Goal: Navigation & Orientation: Find specific page/section

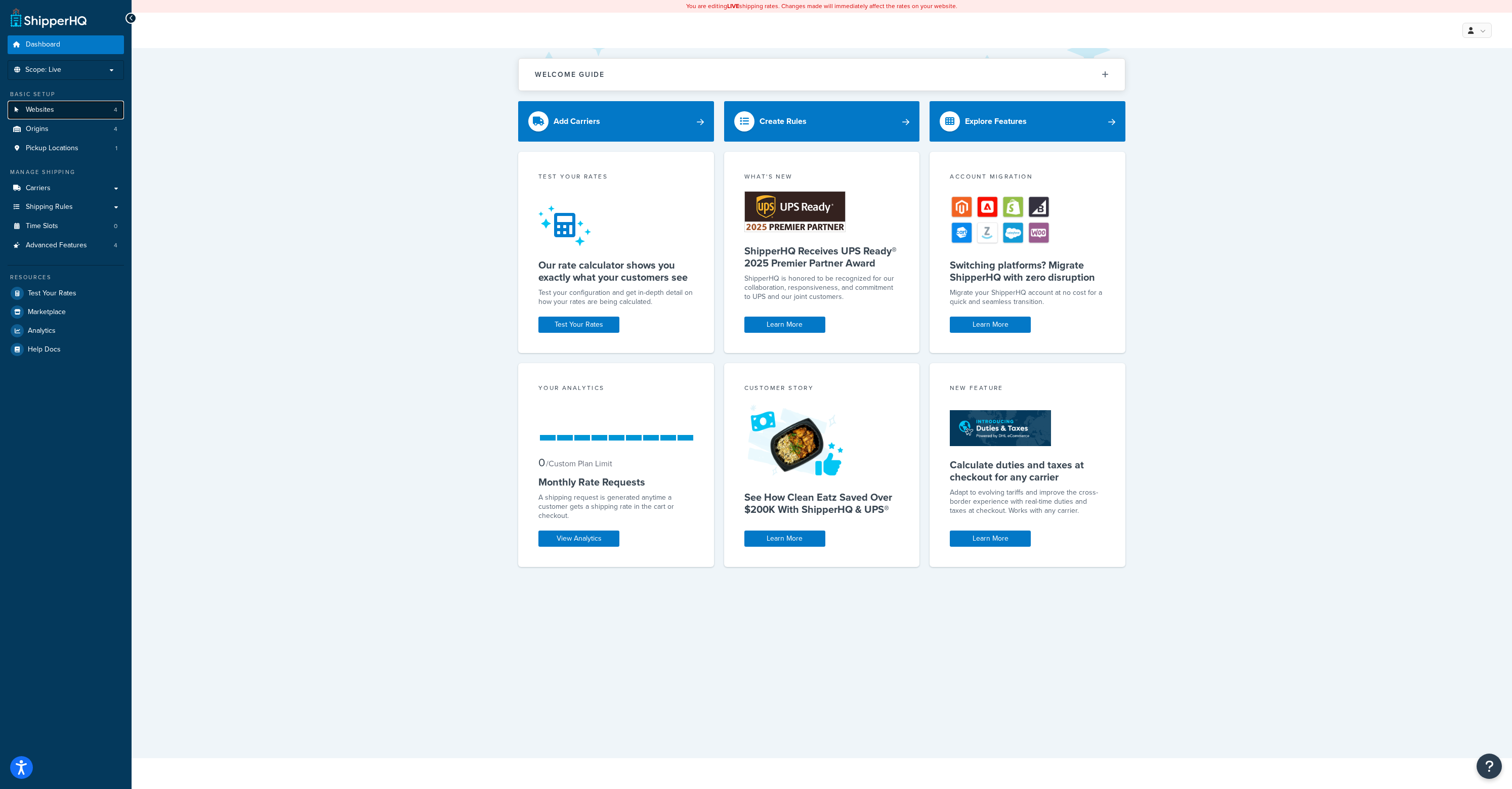
click at [90, 105] on link "Websites 4" at bounding box center [65, 110] width 116 height 19
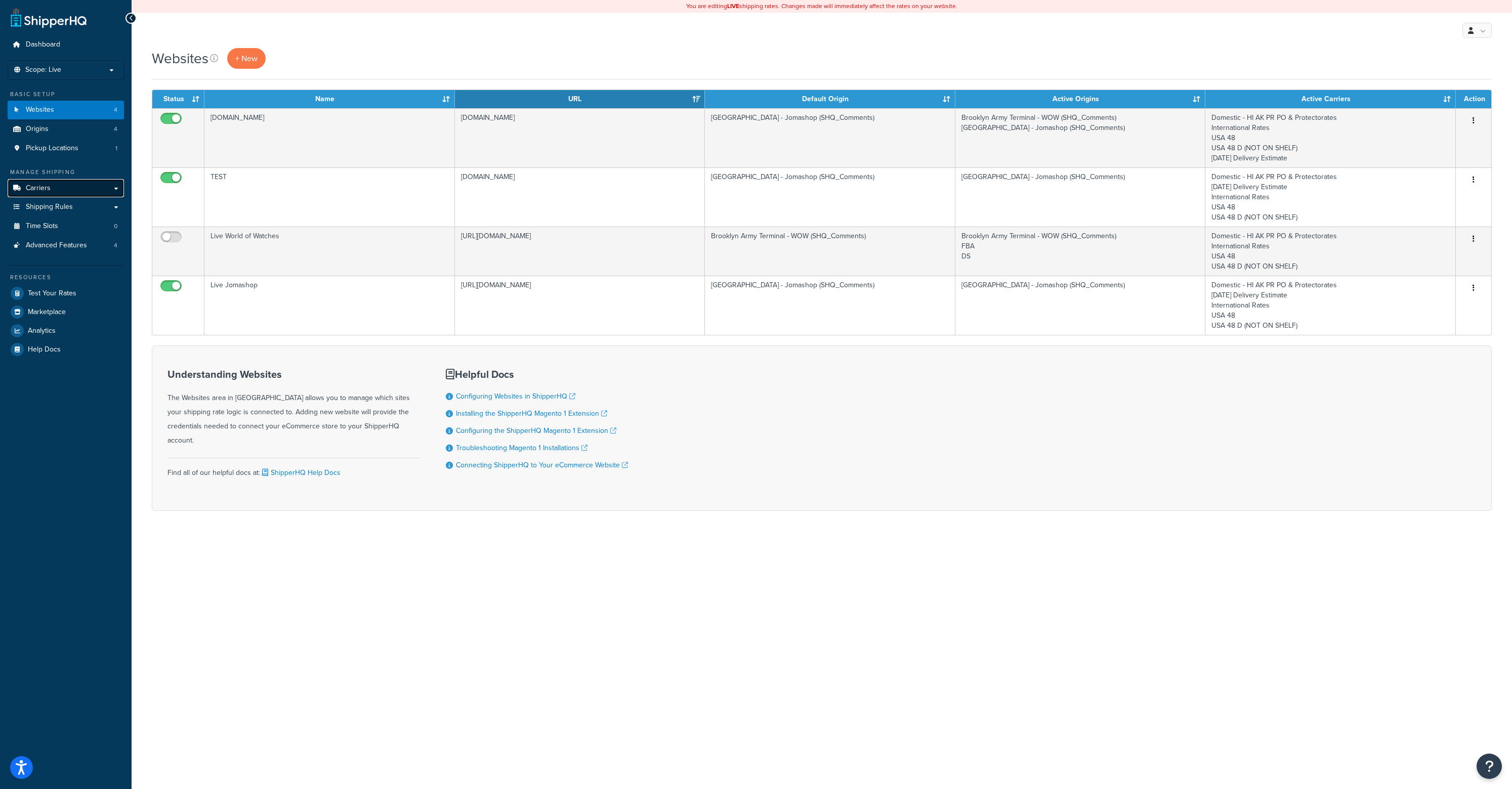
click at [77, 190] on link "Carriers" at bounding box center [65, 189] width 116 height 19
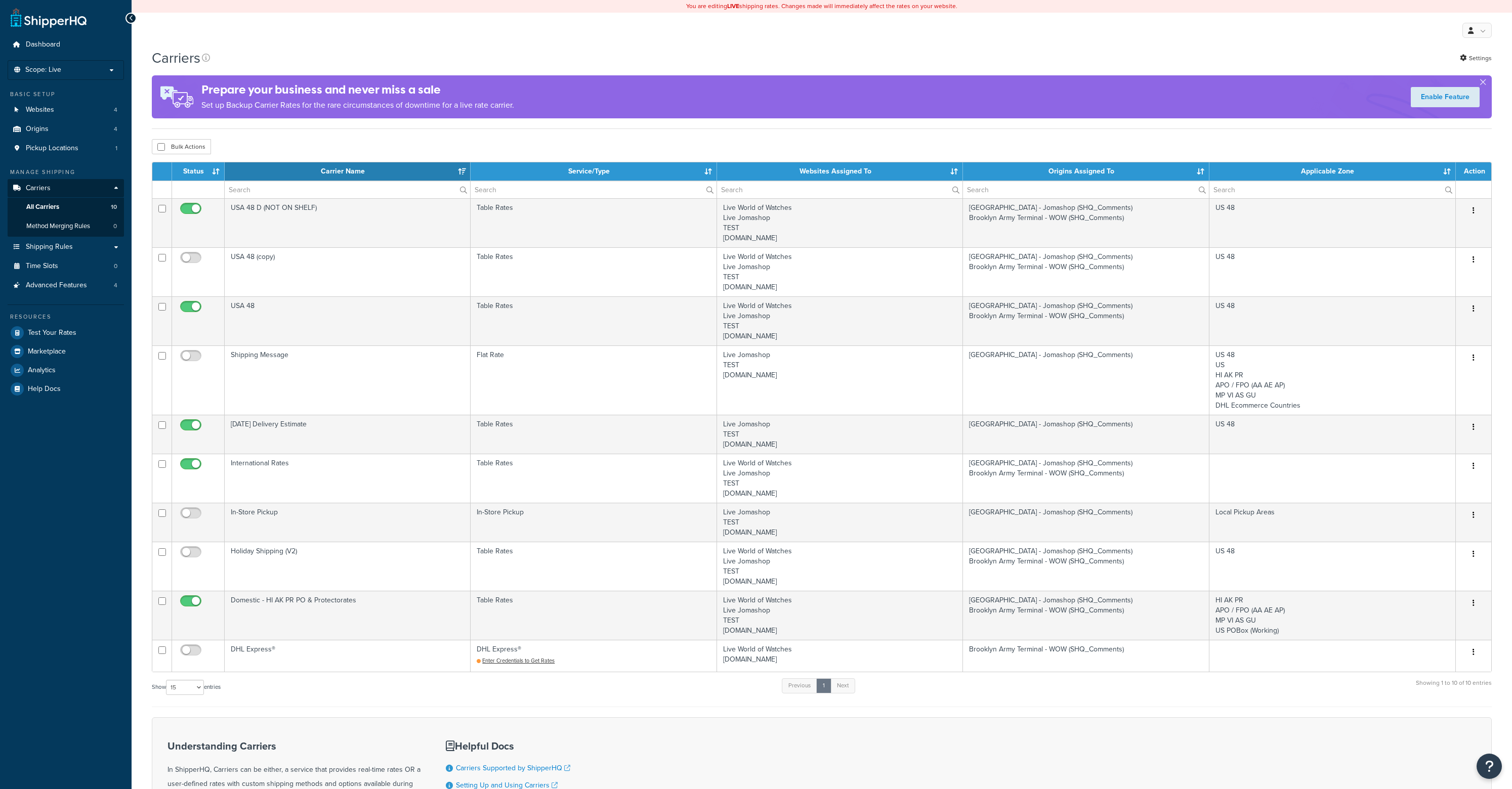
select select "15"
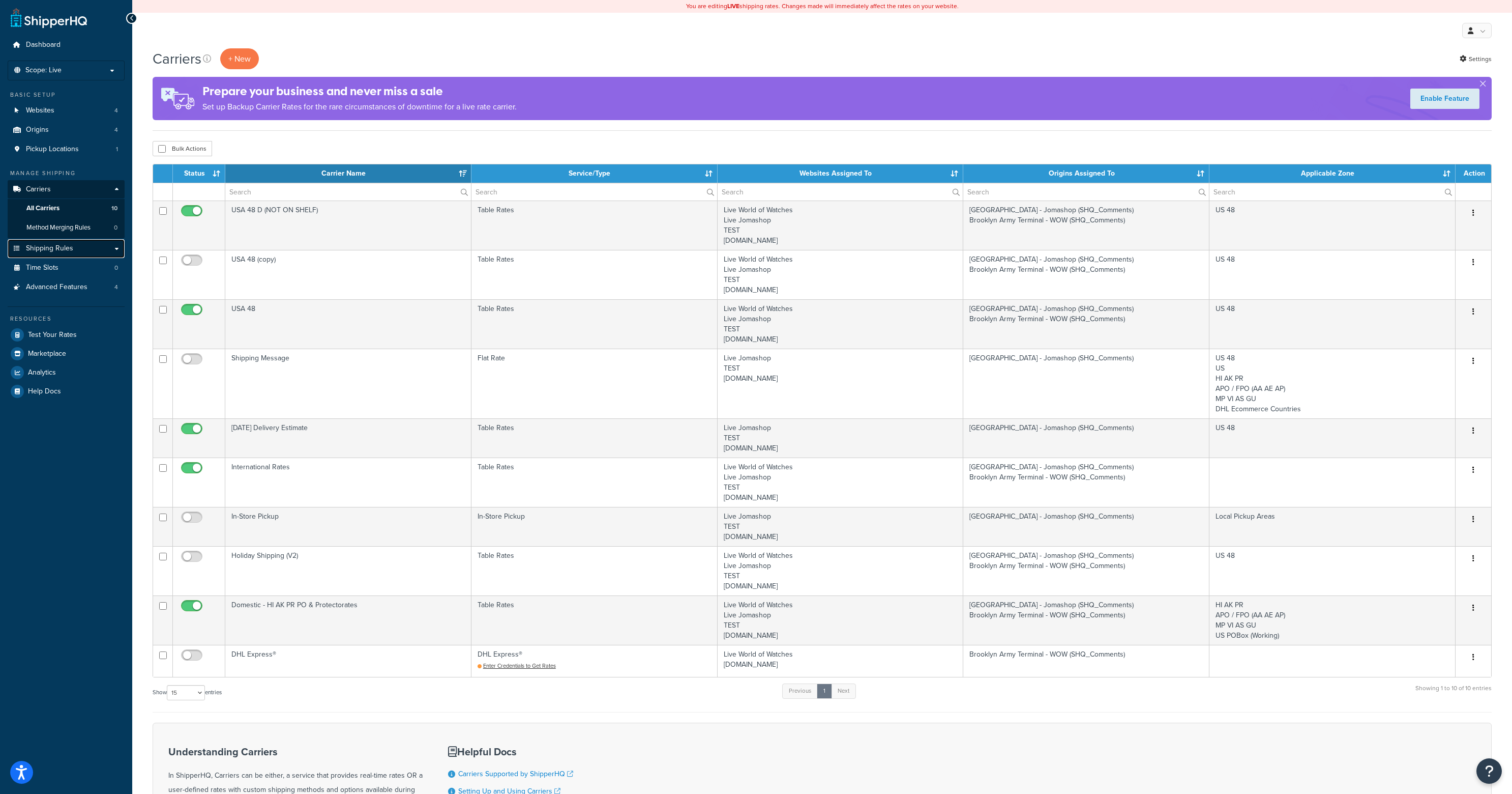
click at [110, 252] on link "Shipping Rules" at bounding box center [66, 249] width 117 height 19
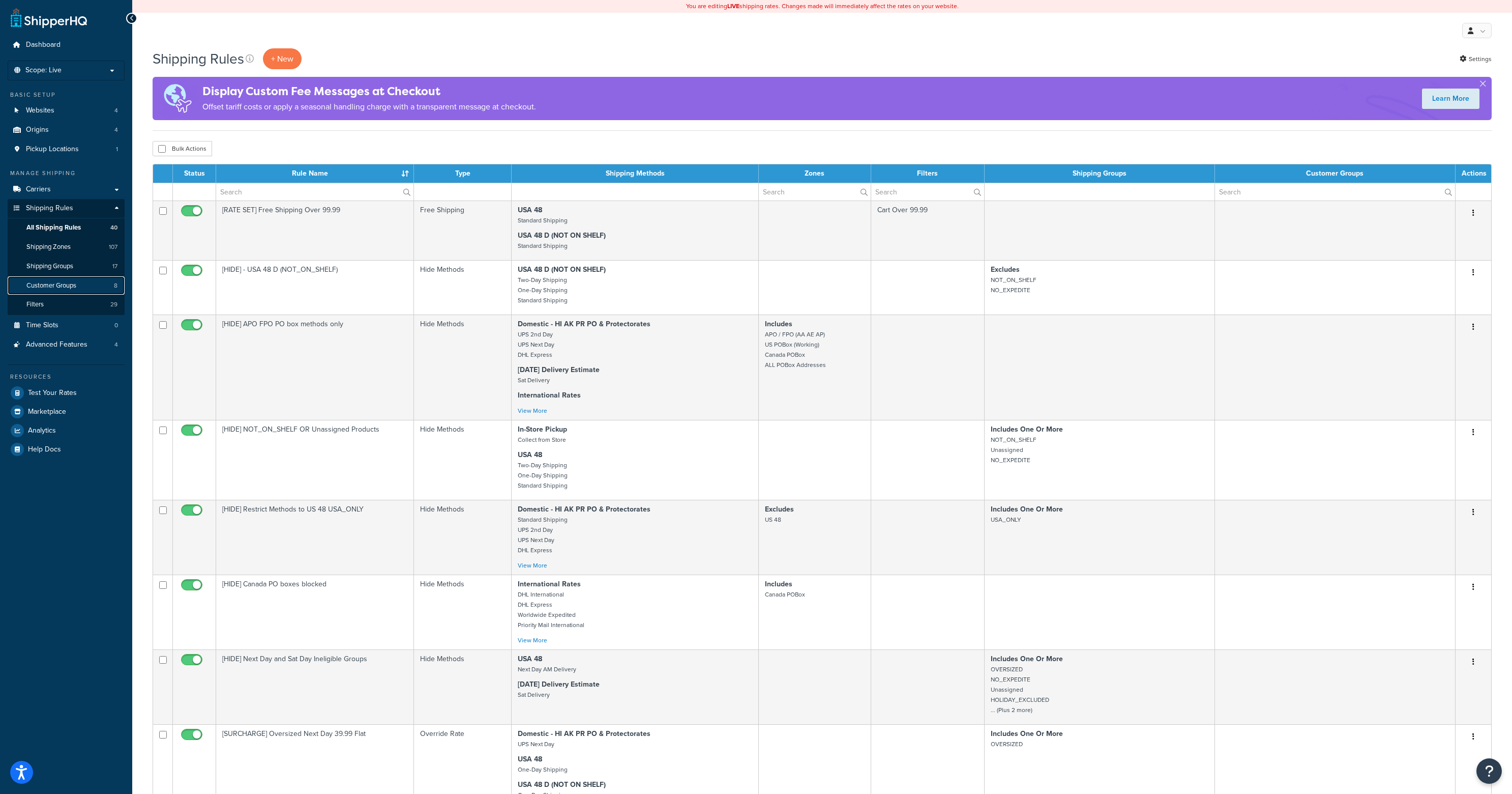
click at [76, 283] on span "Customer Groups" at bounding box center [51, 286] width 50 height 9
